Goal: Task Accomplishment & Management: Manage account settings

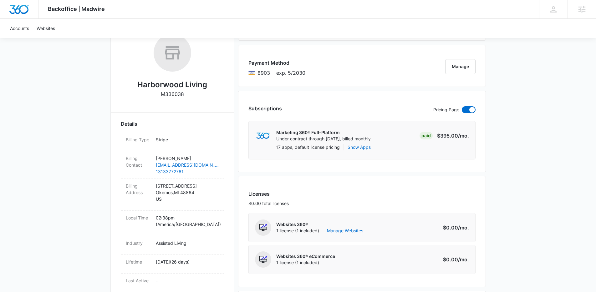
scroll to position [133, 0]
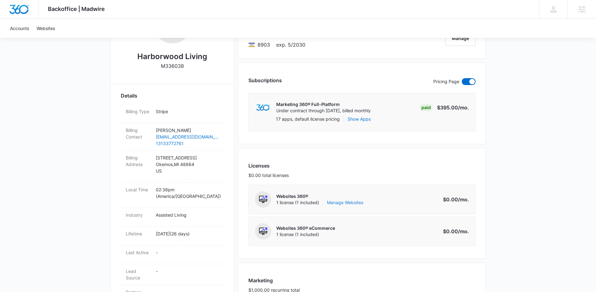
click at [350, 199] on p "Websites 360®" at bounding box center [319, 196] width 87 height 6
click at [355, 203] on link "Manage Websites" at bounding box center [345, 203] width 36 height 6
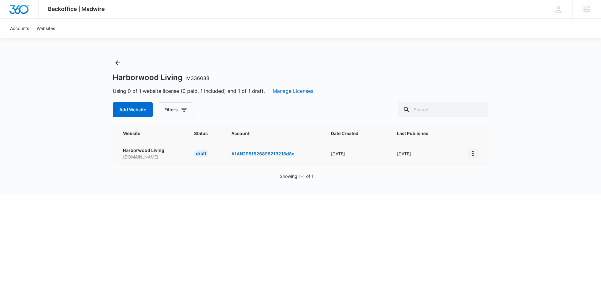
click at [472, 153] on icon "View More" at bounding box center [473, 154] width 8 height 8
click at [506, 208] on div "Show to Customer" at bounding box center [495, 209] width 38 height 4
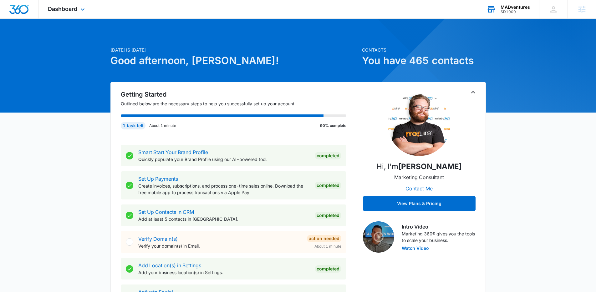
click at [512, 13] on div "SD1000" at bounding box center [515, 12] width 29 height 4
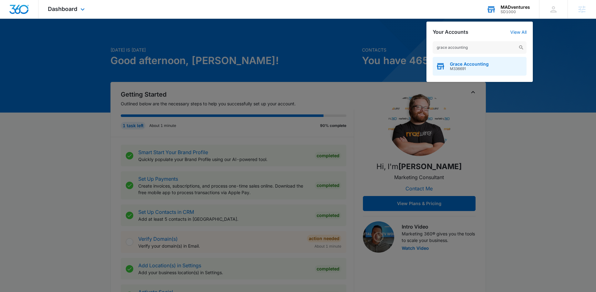
type input "grace accounting"
click at [467, 64] on span "Grace Accounting" at bounding box center [469, 64] width 39 height 5
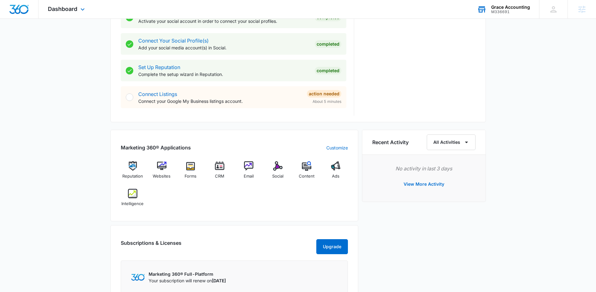
scroll to position [339, 0]
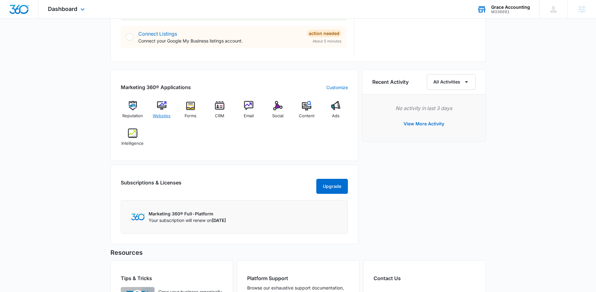
click at [160, 108] on img at bounding box center [161, 105] width 9 height 9
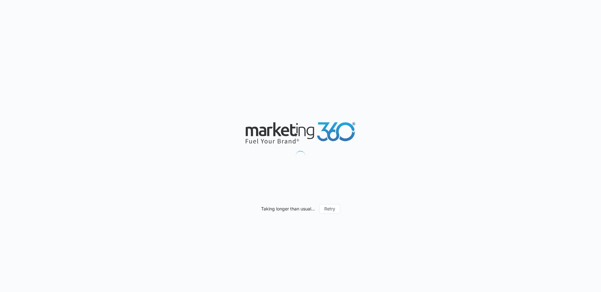
click at [199, 41] on div "Taking longer than usual... Retry" at bounding box center [300, 146] width 601 height 292
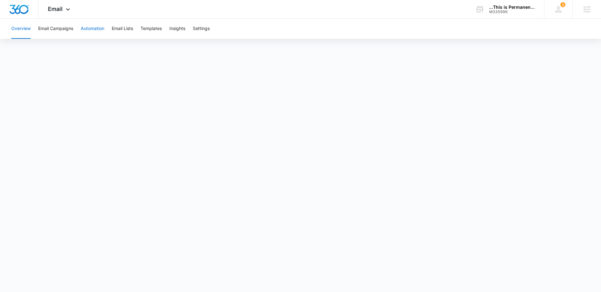
click at [90, 30] on button "Automation" at bounding box center [92, 29] width 23 height 20
click at [62, 10] on span "Email" at bounding box center [55, 9] width 15 height 7
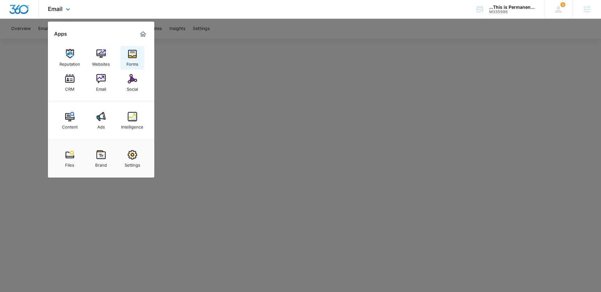
click at [128, 49] on img at bounding box center [132, 53] width 9 height 9
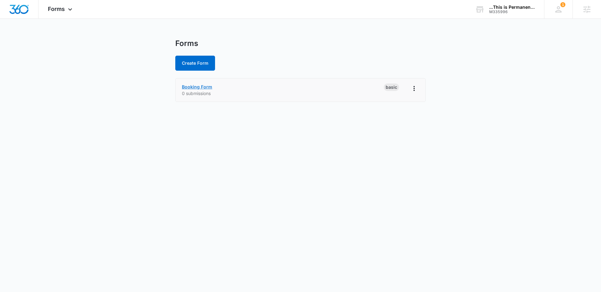
click at [200, 89] on link "Booking Form" at bounding box center [197, 86] width 30 height 5
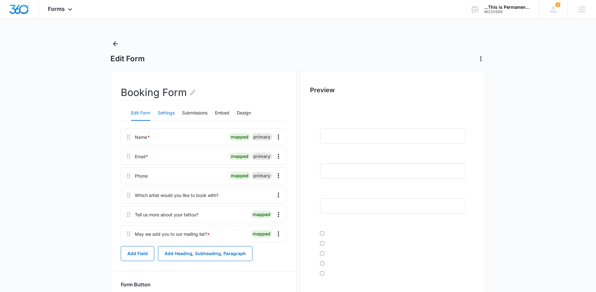
click at [170, 113] on button "Settings" at bounding box center [166, 113] width 17 height 15
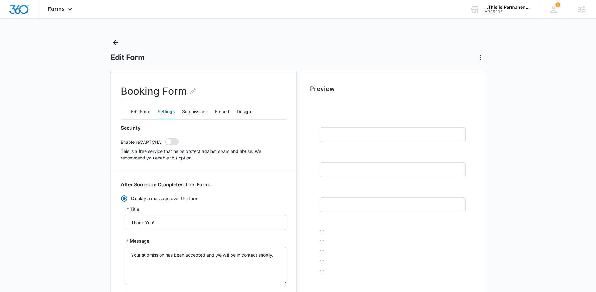
click at [169, 143] on span at bounding box center [169, 142] width 6 height 6
click at [165, 139] on input "checkbox" at bounding box center [165, 138] width 0 height 0
checkbox input "true"
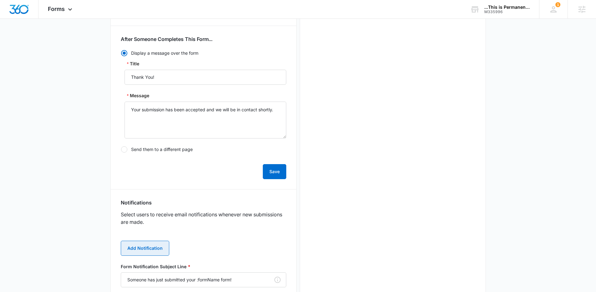
click at [151, 250] on button "Add Notification" at bounding box center [145, 248] width 49 height 15
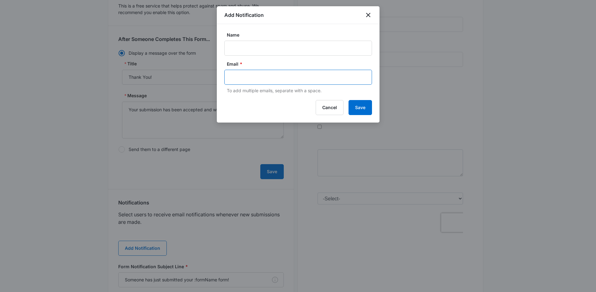
click at [298, 76] on input "text" at bounding box center [299, 77] width 136 height 9
paste input "[EMAIL_ADDRESS][DOMAIN_NAME]"
type input "[EMAIL_ADDRESS][DOMAIN_NAME]"
click at [264, 48] on input "Name" at bounding box center [298, 48] width 148 height 15
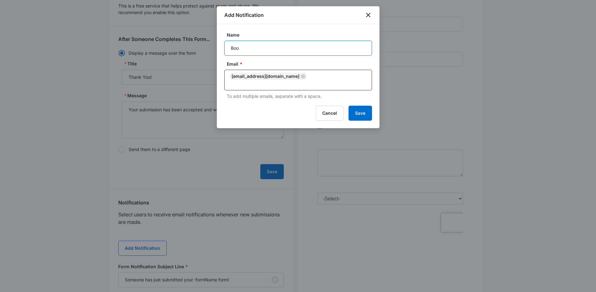
type input "Booking Form Submission"
click at [352, 107] on button "Save" at bounding box center [360, 113] width 23 height 15
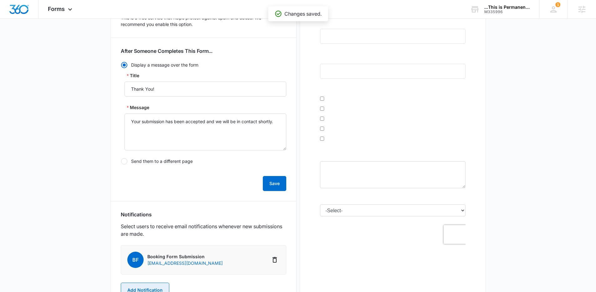
scroll to position [134, 0]
click at [145, 288] on button "Add Notification" at bounding box center [145, 291] width 49 height 15
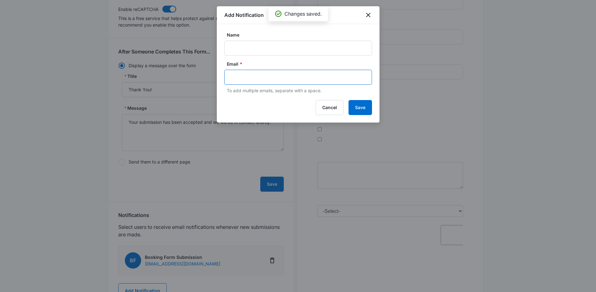
click at [234, 76] on input "text" at bounding box center [299, 77] width 136 height 9
paste input "[EMAIL_ADDRESS][PERSON_NAME][DOMAIN_NAME]"
type input "[EMAIL_ADDRESS][PERSON_NAME][DOMAIN_NAME]"
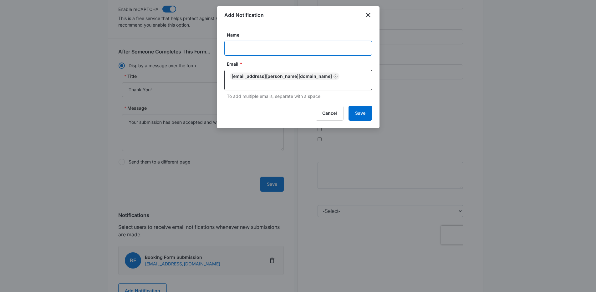
click at [281, 50] on input "Name" at bounding box center [298, 48] width 148 height 15
type input "MSM Notification - M335996 This is Permanent"
click at [360, 112] on button "Save" at bounding box center [360, 113] width 23 height 15
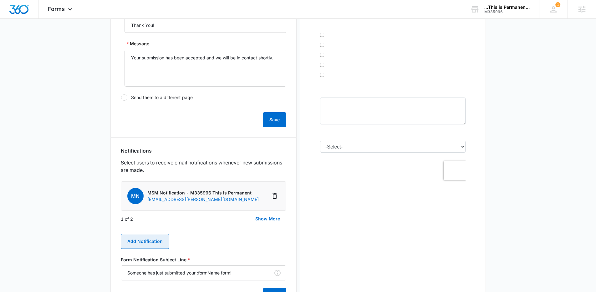
scroll to position [0, 0]
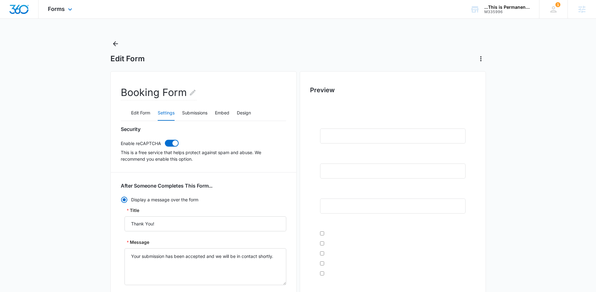
click at [65, 5] on div "Forms Apps Reputation Websites Forms CRM Email Social Content Ads Intelligence …" at bounding box center [61, 9] width 45 height 18
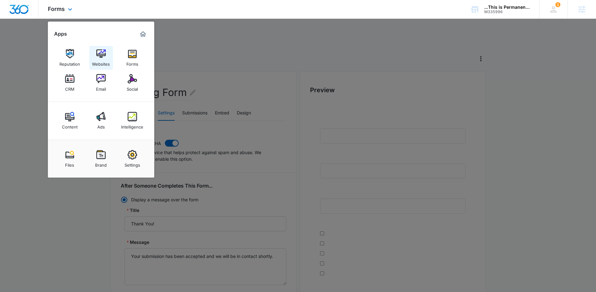
click at [99, 57] on img at bounding box center [100, 53] width 9 height 9
